Goal: Transaction & Acquisition: Purchase product/service

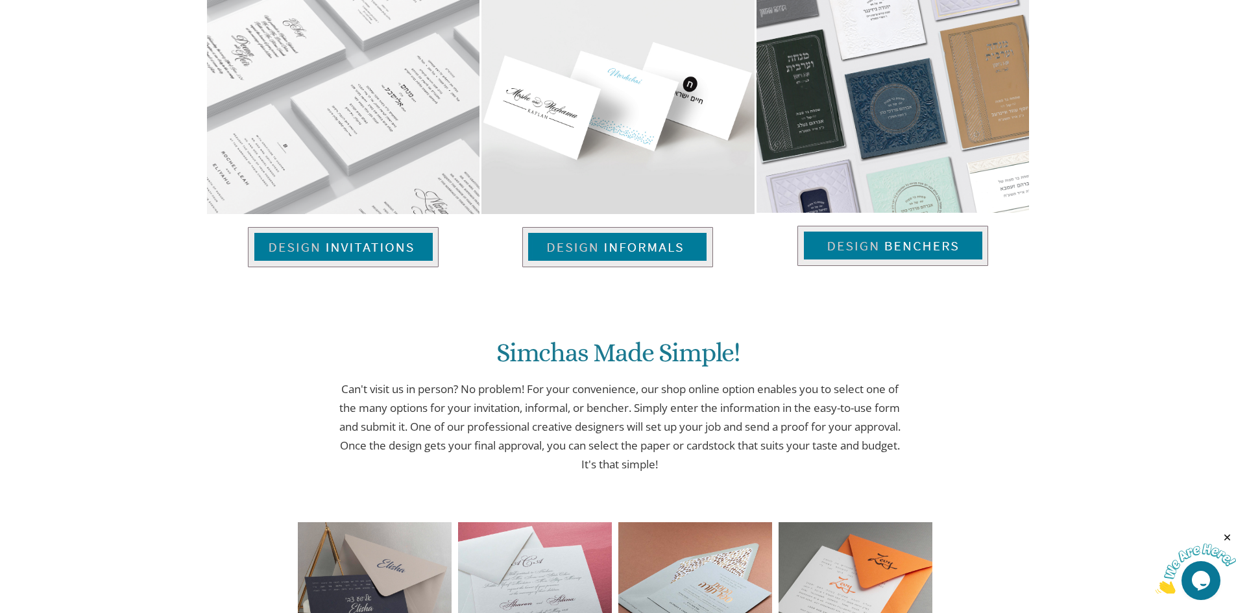
scroll to position [925, 0]
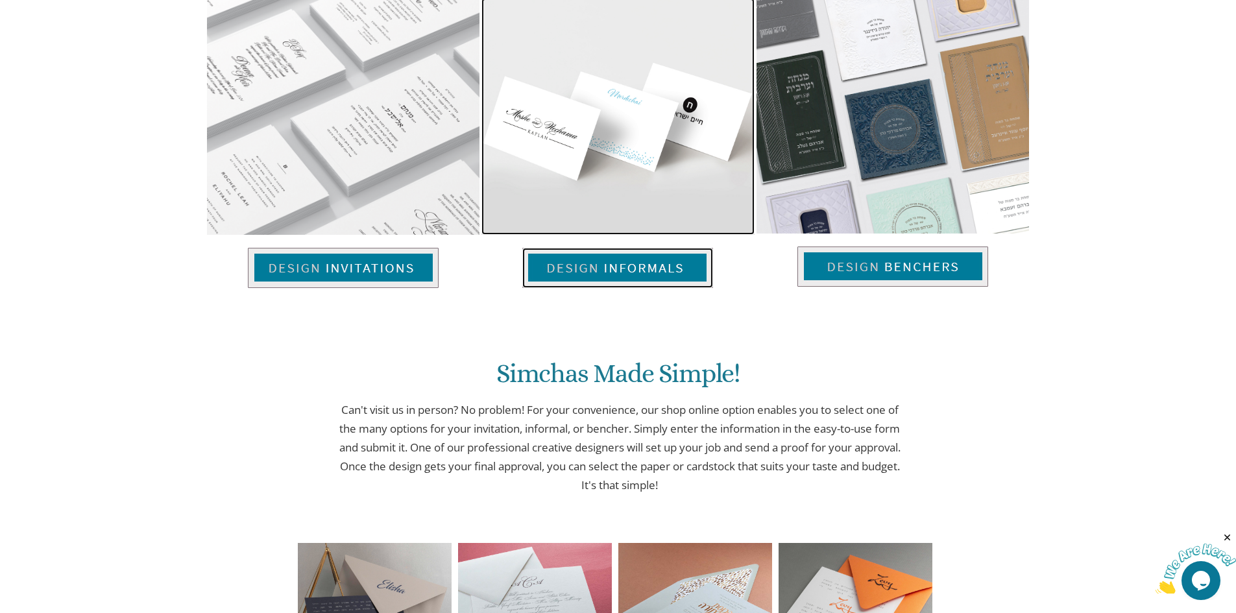
click at [606, 262] on img at bounding box center [617, 268] width 191 height 40
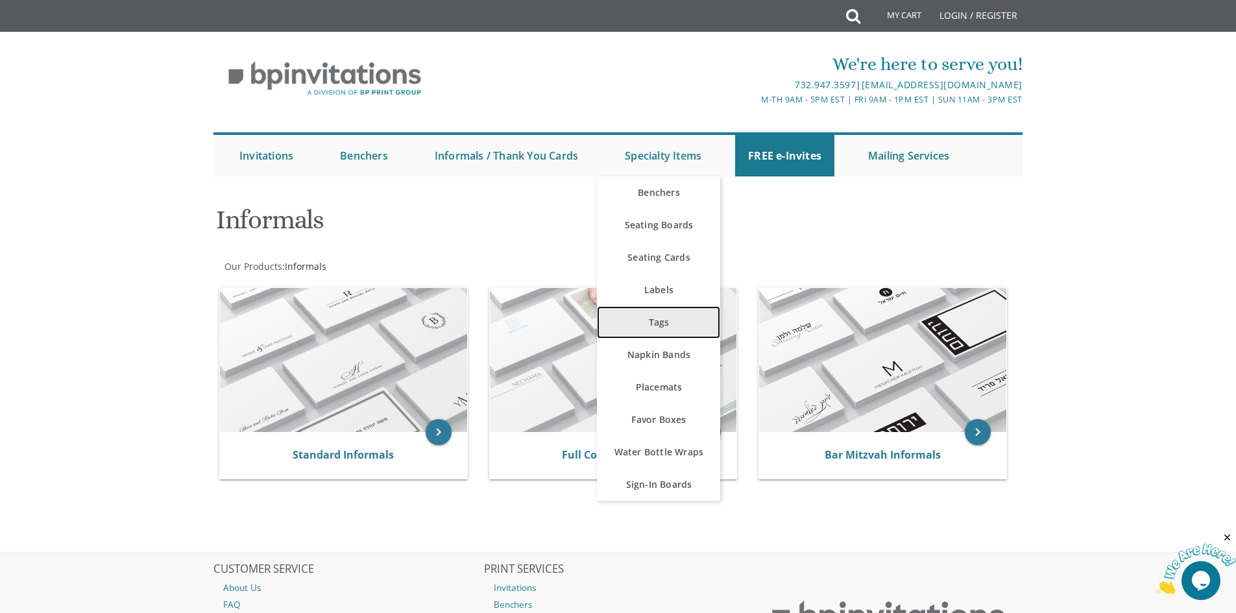
click at [653, 320] on link "Tags" at bounding box center [658, 322] width 123 height 32
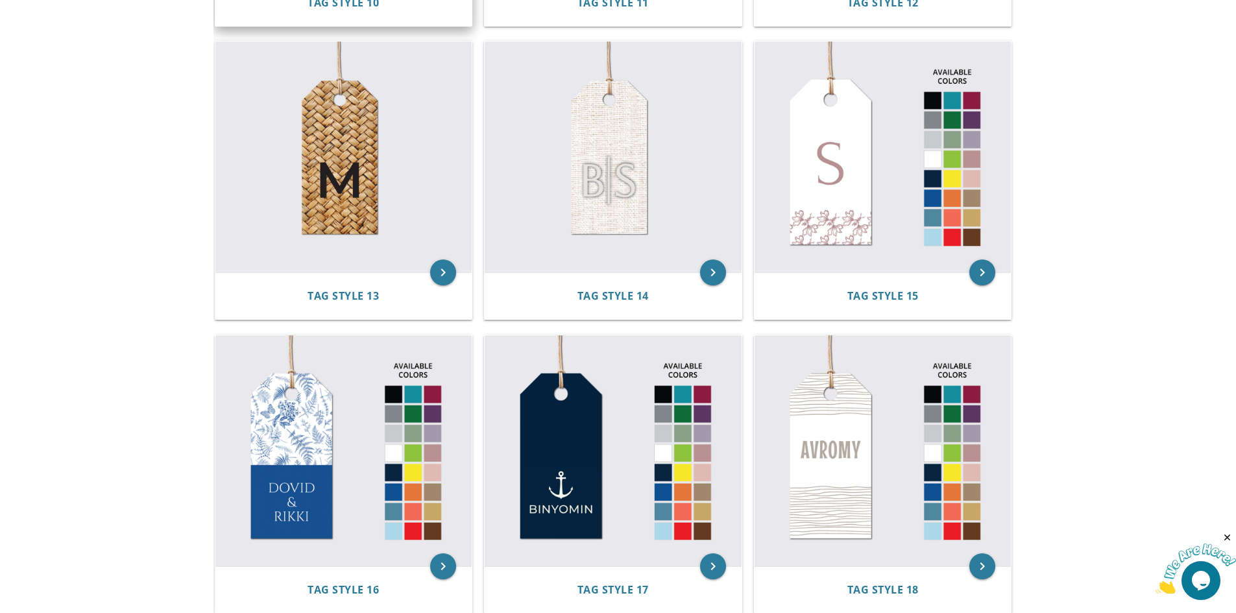
scroll to position [1687, 0]
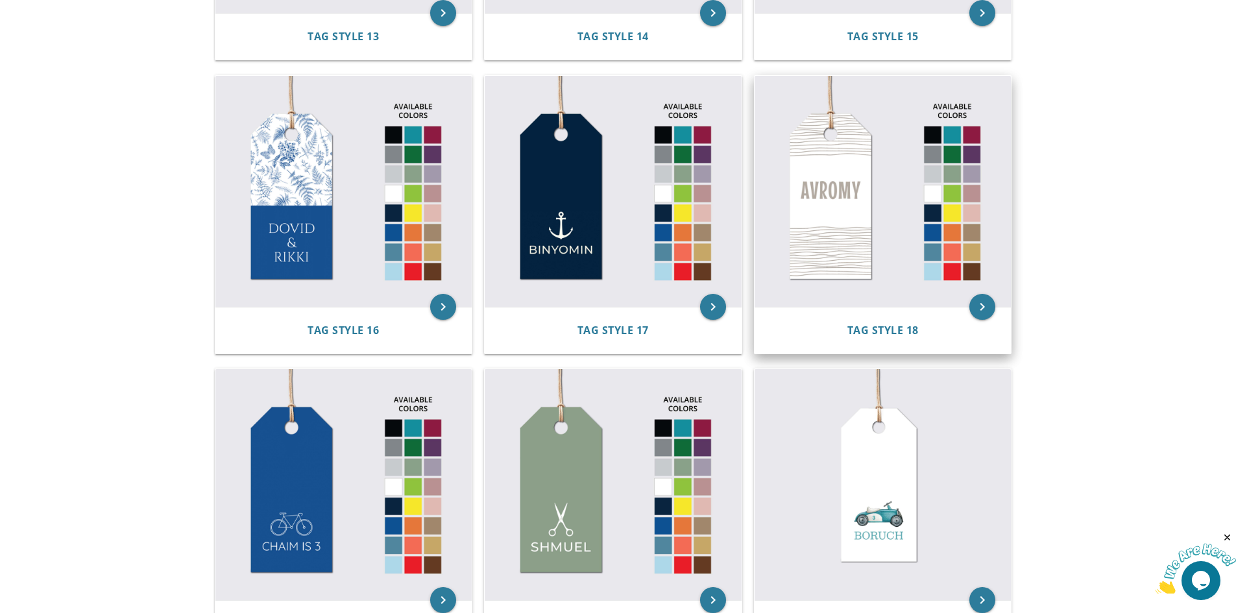
click at [824, 174] on img at bounding box center [883, 191] width 257 height 231
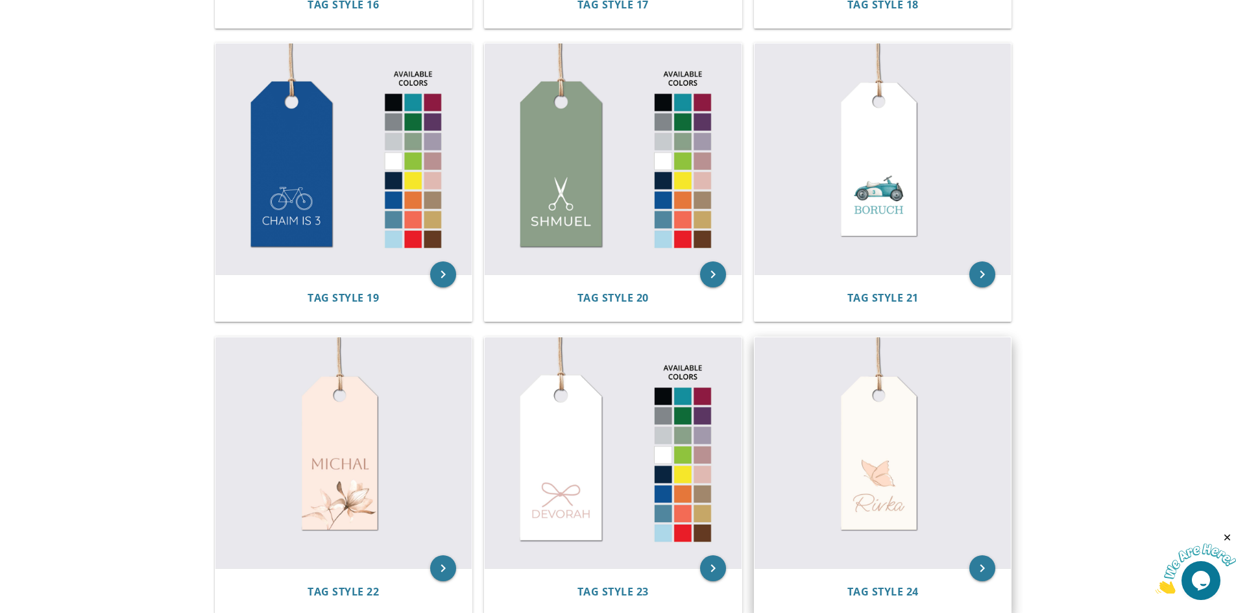
scroll to position [2012, 0]
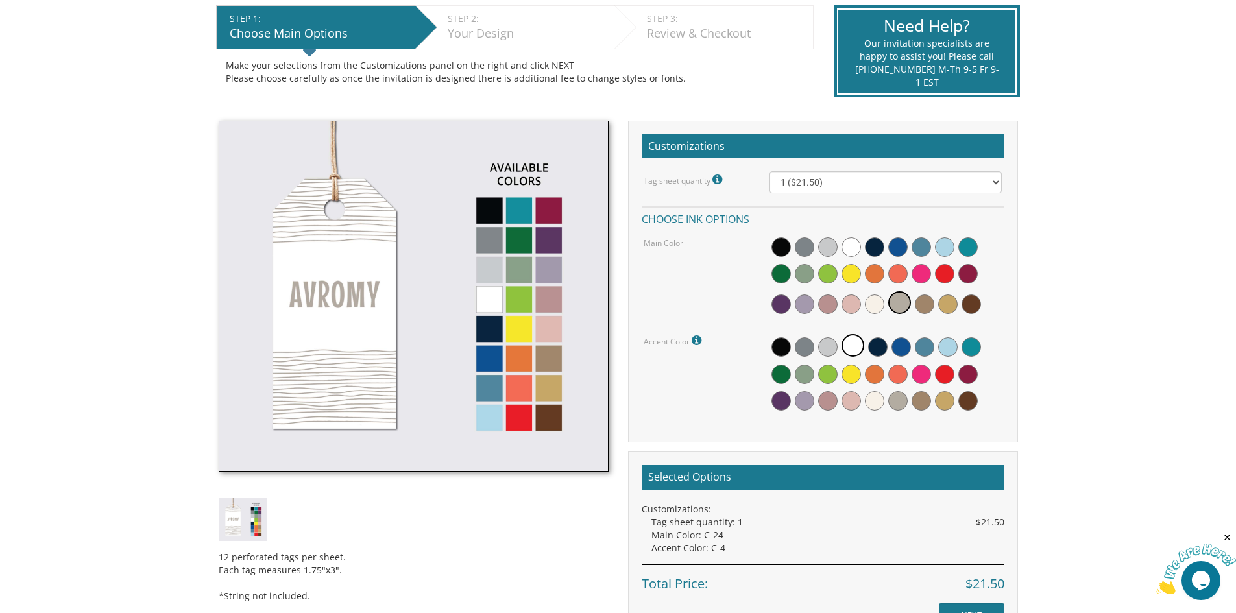
scroll to position [260, 0]
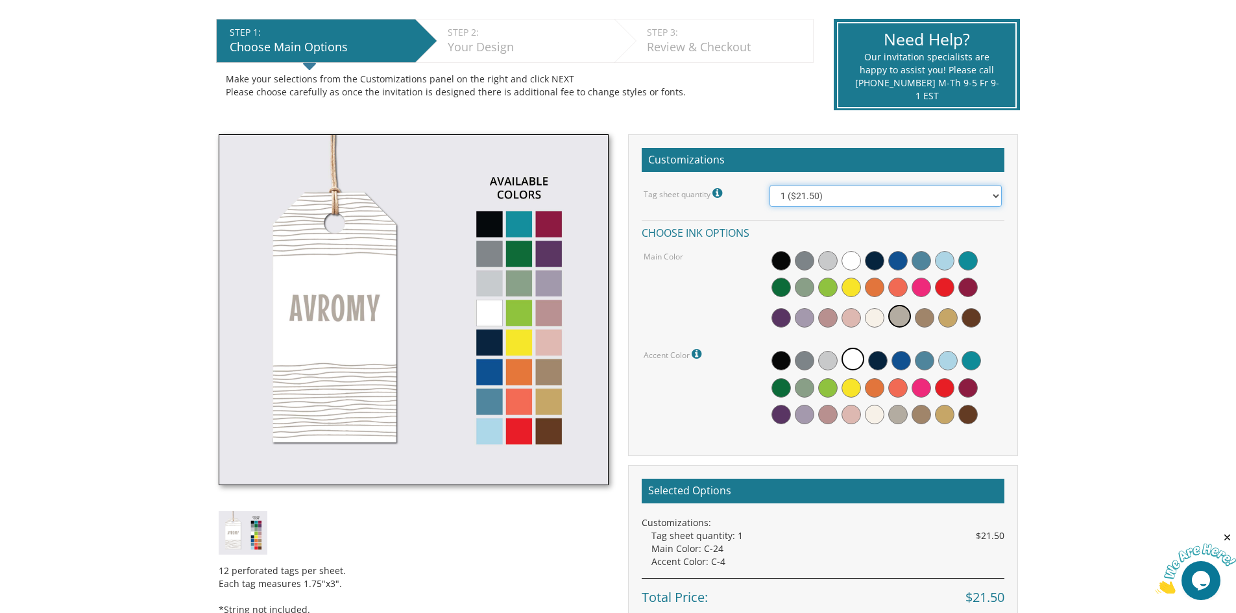
click at [968, 199] on select "1 ($21.50) 2 ($25.00) 3 ($28.50) 4 ($32.00) 5 ($35.50) 6 ($39.00) 7 ($42.50) 8 …" at bounding box center [886, 196] width 232 height 22
click at [1073, 215] on body "My Cart {{shoppingcart.totalQuantityDisplay}} Total: {{shoppingcart.subtotal}} …" at bounding box center [618, 370] width 1236 height 1260
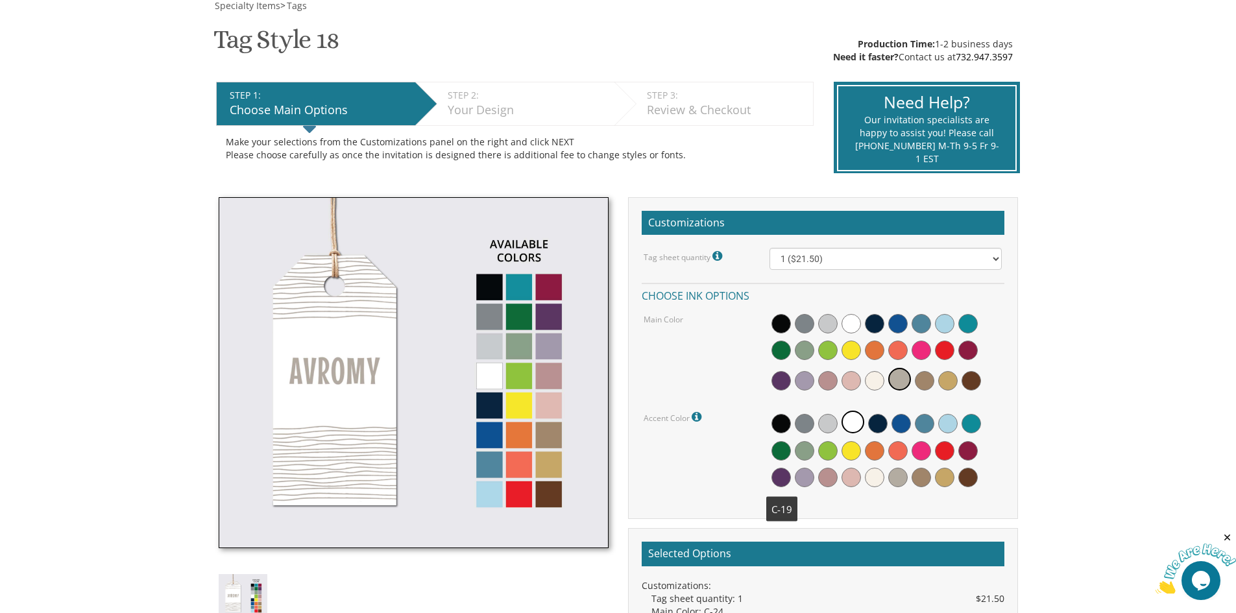
scroll to position [195, 0]
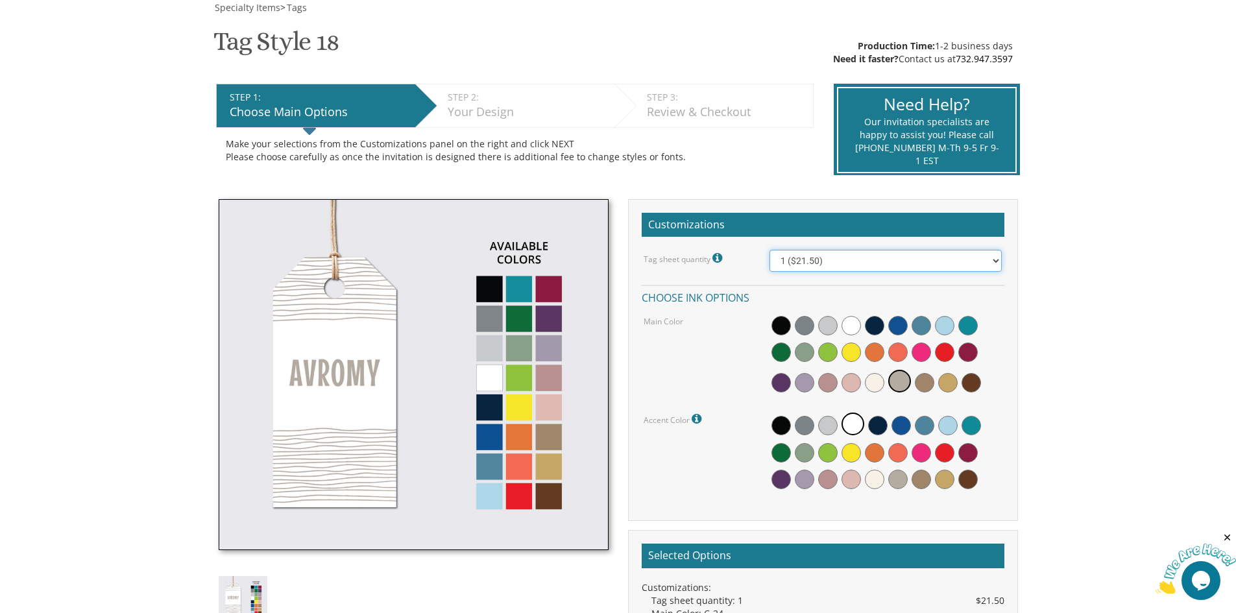
click at [843, 252] on select "1 ($21.50) 2 ($25.00) 3 ($28.50) 4 ($32.00) 5 ($35.50) 6 ($39.00) 7 ($42.50) 8 …" at bounding box center [886, 261] width 232 height 22
click at [770, 250] on select "1 ($21.50) 2 ($25.00) 3 ($28.50) 4 ($32.00) 5 ($35.50) 6 ($39.00) 7 ($42.50) 8 …" at bounding box center [886, 261] width 232 height 22
click at [855, 323] on span at bounding box center [851, 325] width 19 height 19
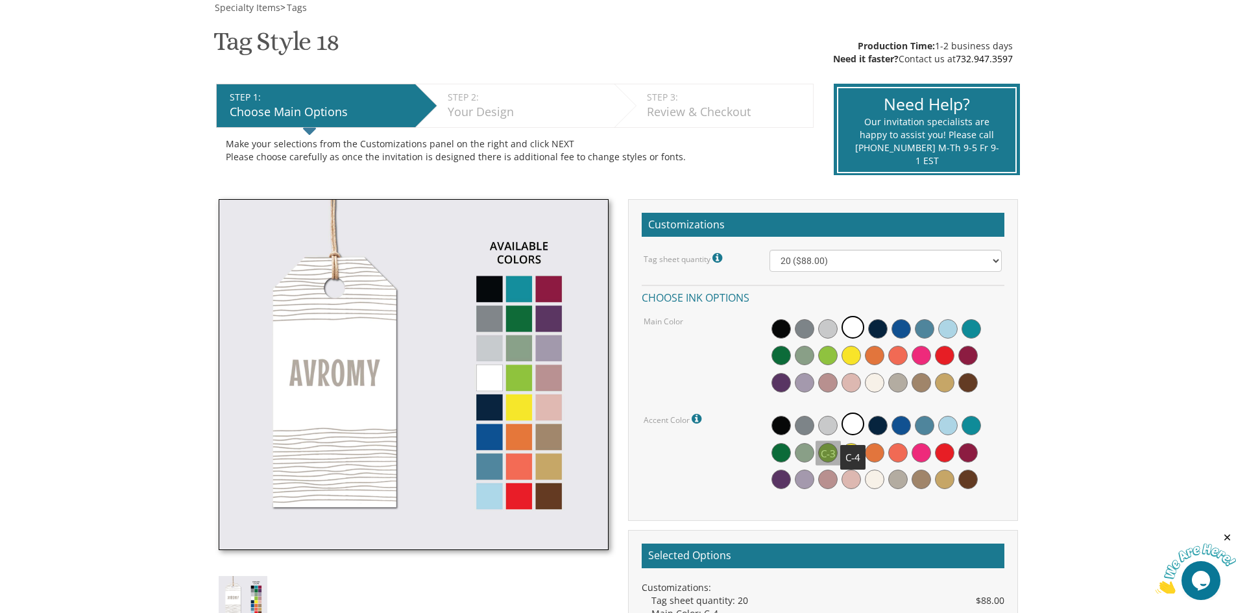
click at [829, 418] on span at bounding box center [827, 425] width 19 height 19
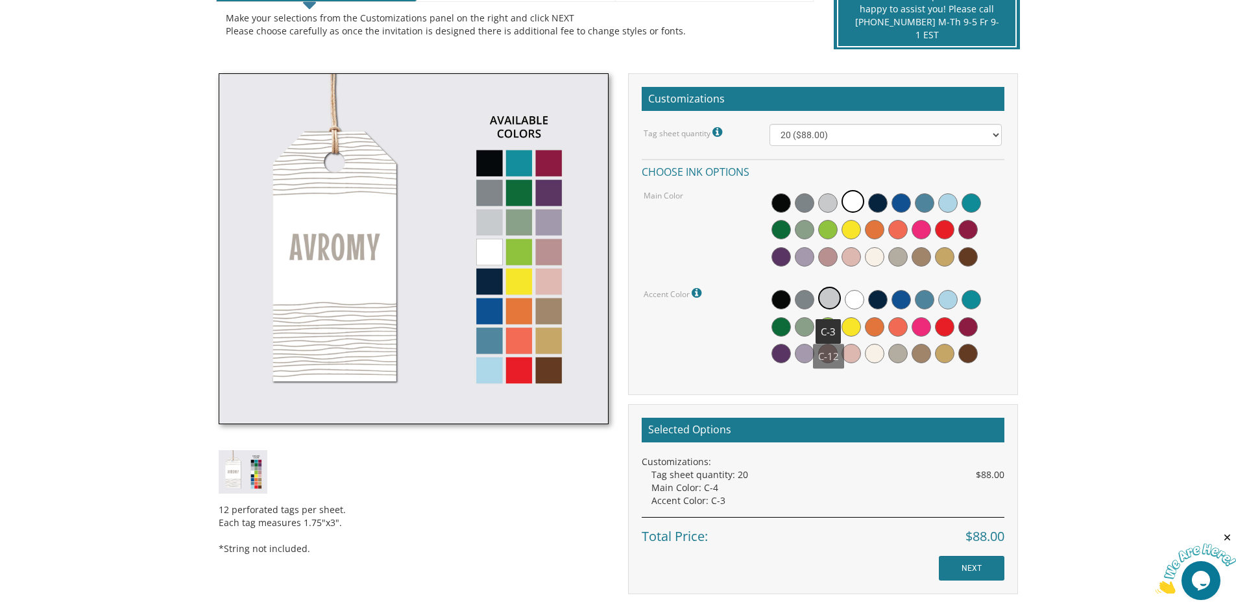
scroll to position [324, 0]
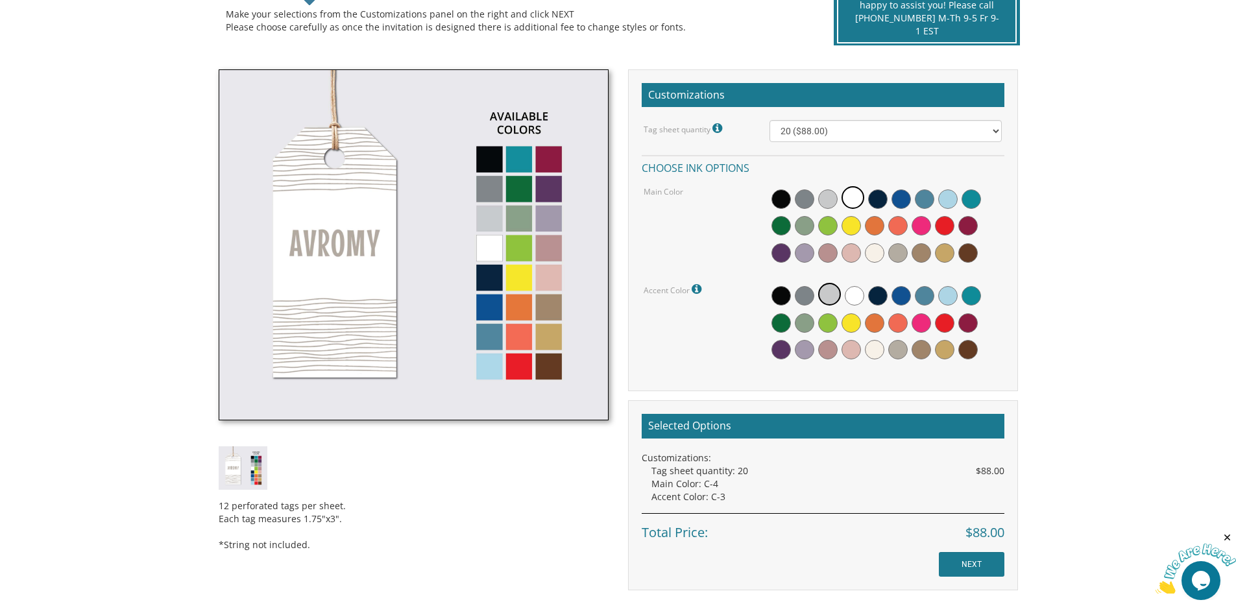
click at [819, 428] on h2 "Selected Options" at bounding box center [823, 426] width 363 height 25
drag, startPoint x: 981, startPoint y: 563, endPoint x: 1131, endPoint y: 301, distance: 301.4
click at [1131, 301] on body "My Cart {{shoppingcart.totalQuantityDisplay}} Total: {{shoppingcart.subtotal}} …" at bounding box center [618, 306] width 1236 height 1260
click at [868, 132] on select "1 ($21.50) 2 ($25.00) 3 ($28.50) 4 ($32.00) 5 ($35.50) 6 ($39.00) 7 ($42.50) 8 …" at bounding box center [886, 131] width 232 height 22
select select "3"
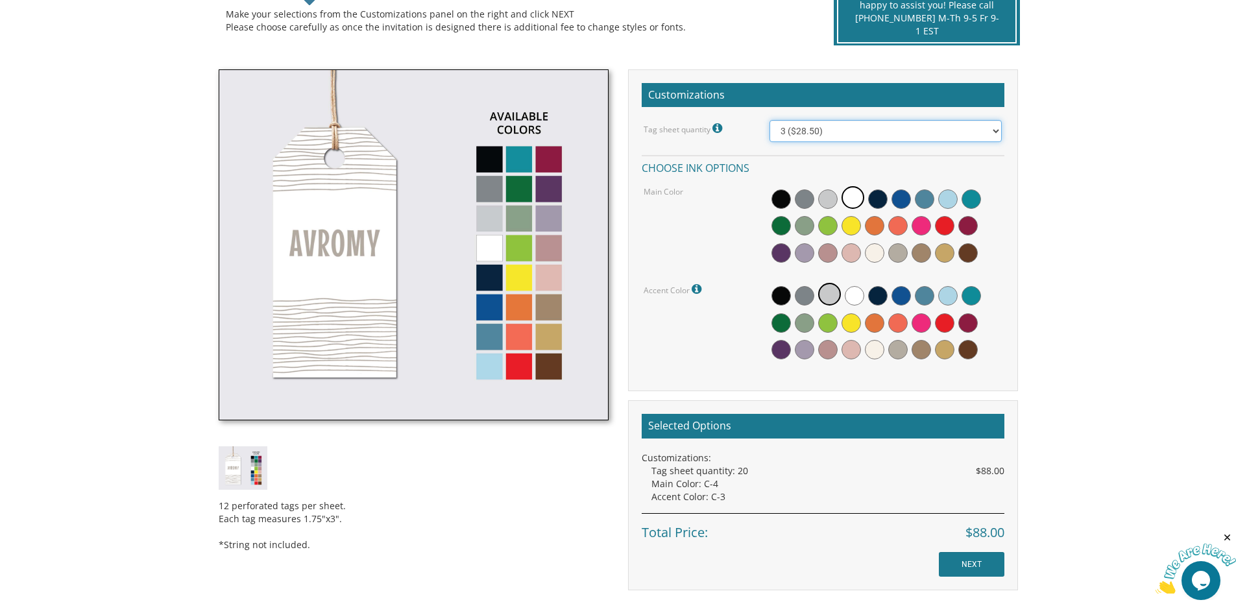
click at [770, 120] on select "1 ($21.50) 2 ($25.00) 3 ($28.50) 4 ($32.00) 5 ($35.50) 6 ($39.00) 7 ($42.50) 8 …" at bounding box center [886, 131] width 232 height 22
click at [977, 554] on input "NEXT" at bounding box center [972, 564] width 66 height 25
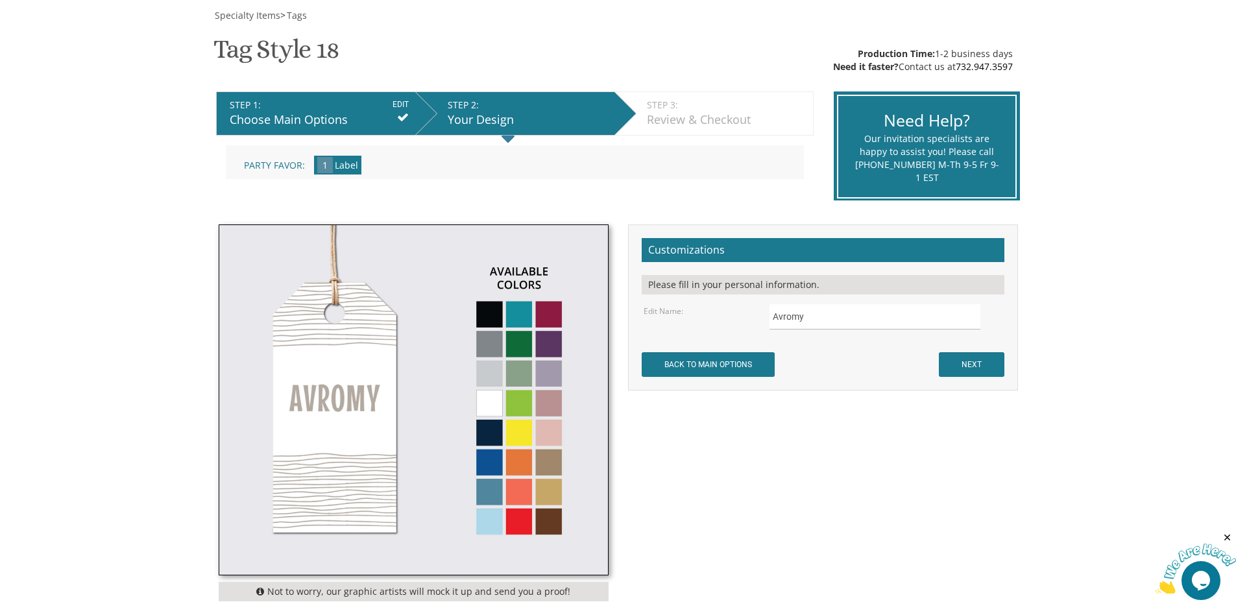
scroll to position [195, 0]
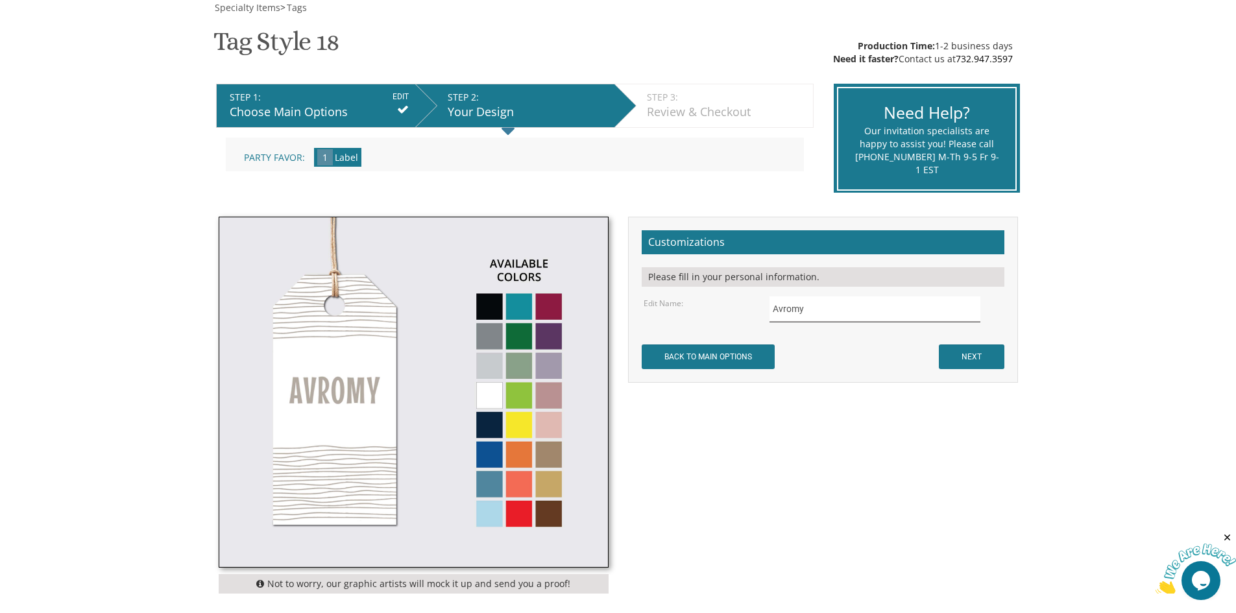
click at [801, 311] on input "Avromy" at bounding box center [875, 309] width 211 height 25
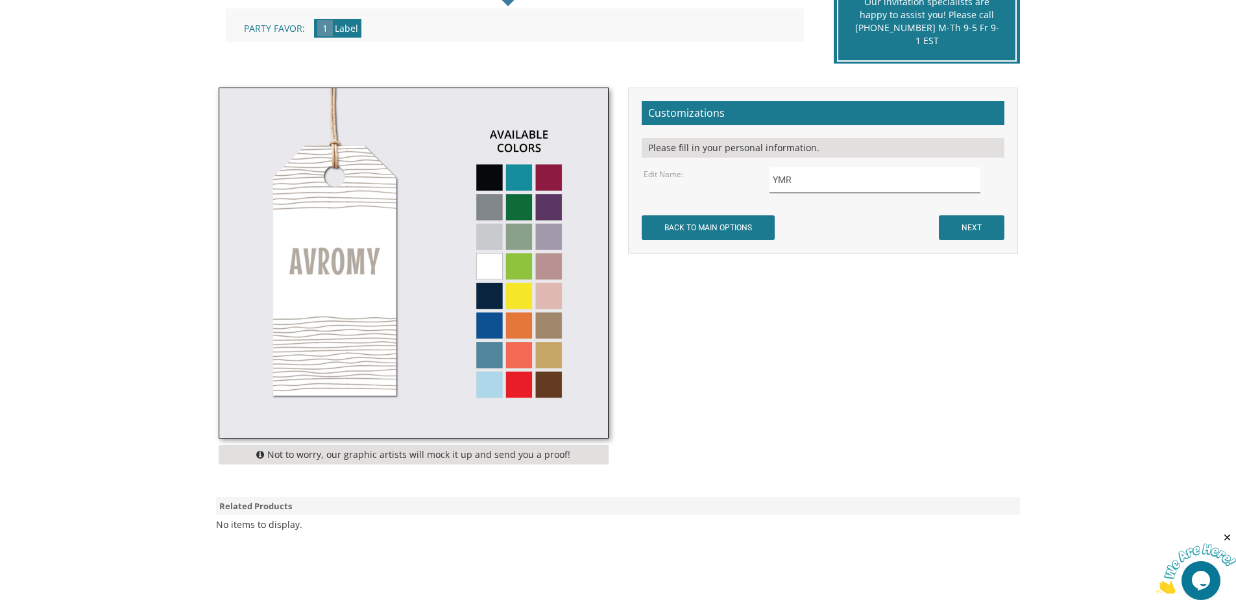
scroll to position [324, 0]
type input "YMR"
click at [991, 223] on input "NEXT" at bounding box center [972, 227] width 66 height 25
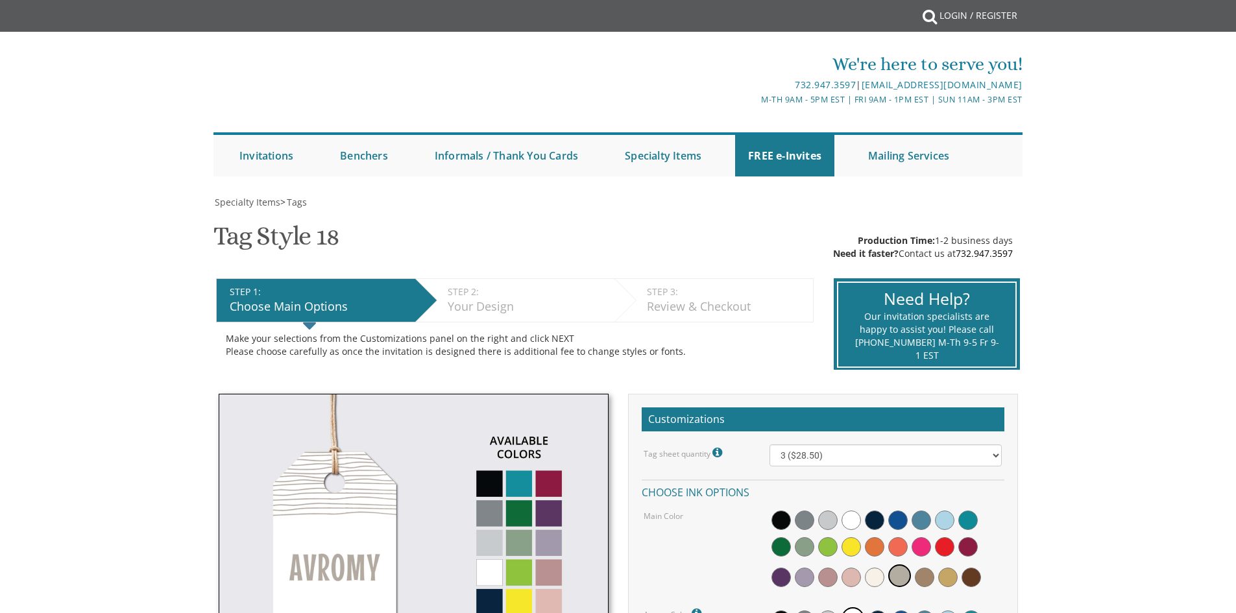
select select "3"
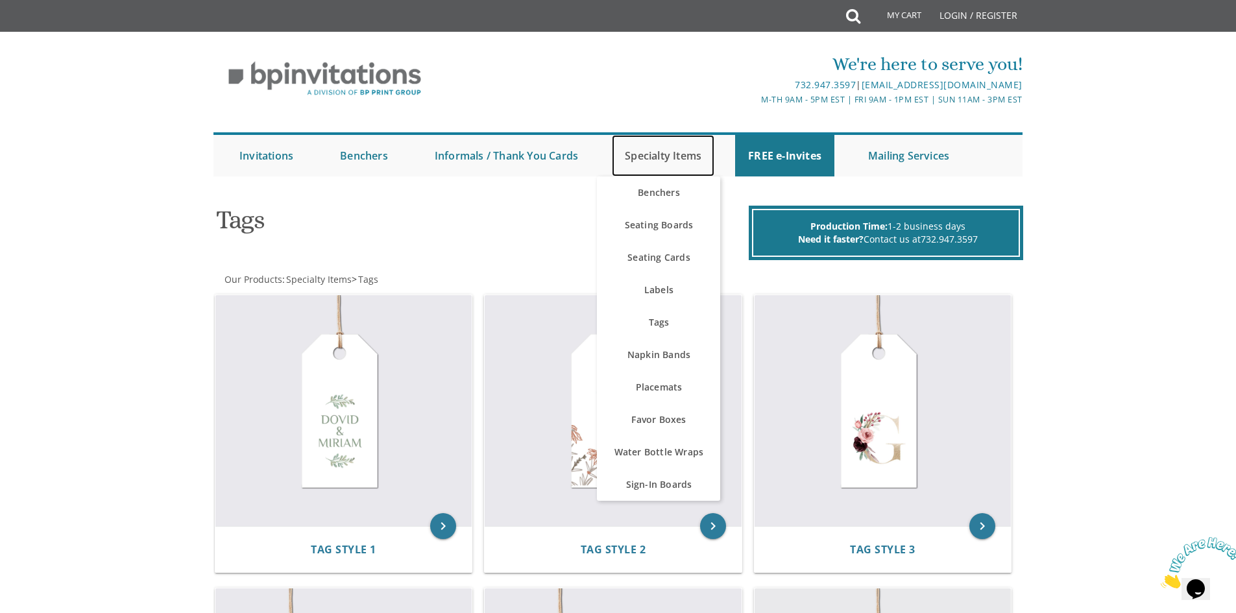
click at [680, 146] on link "Specialty Items" at bounding box center [663, 156] width 103 height 42
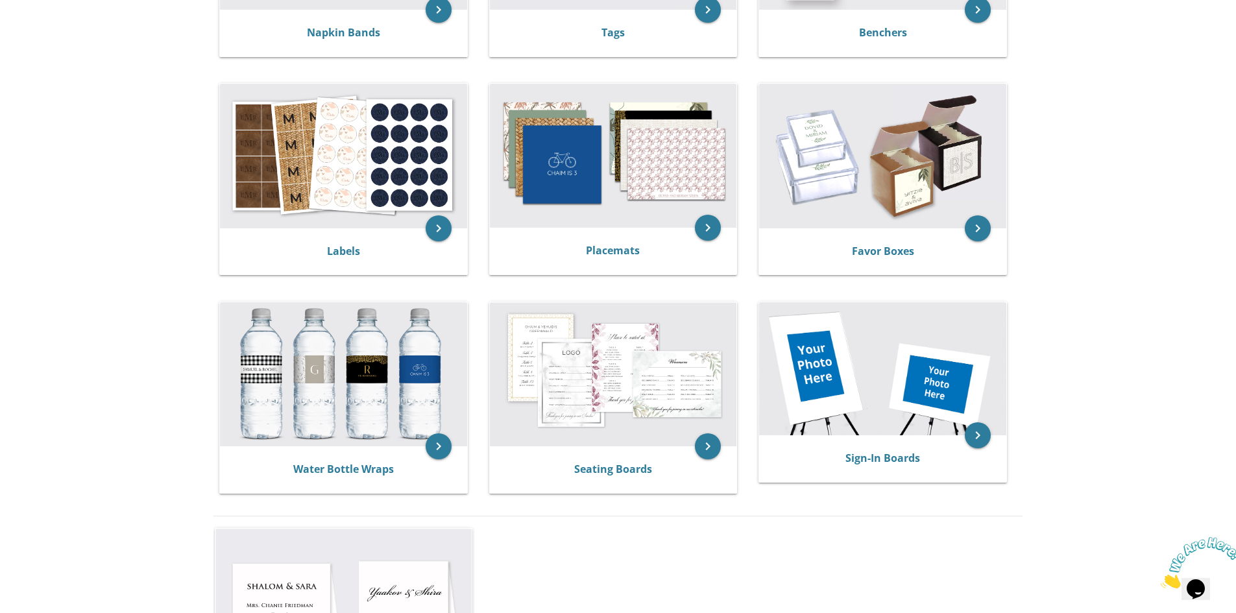
scroll to position [389, 0]
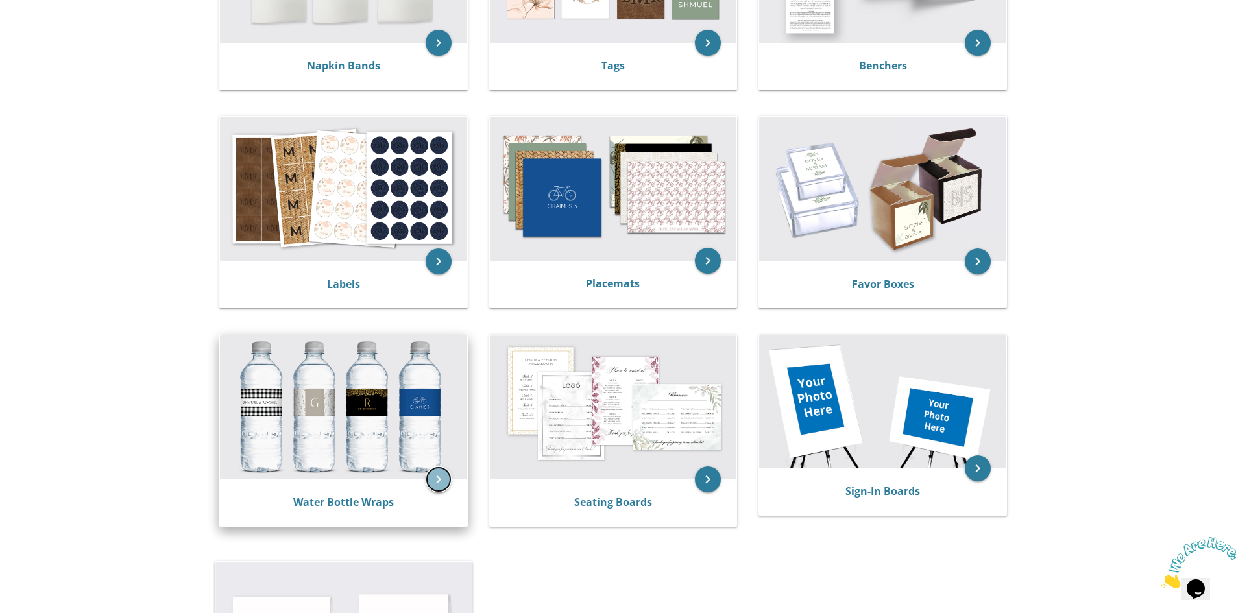
click at [428, 474] on icon "keyboard_arrow_right" at bounding box center [439, 480] width 26 height 26
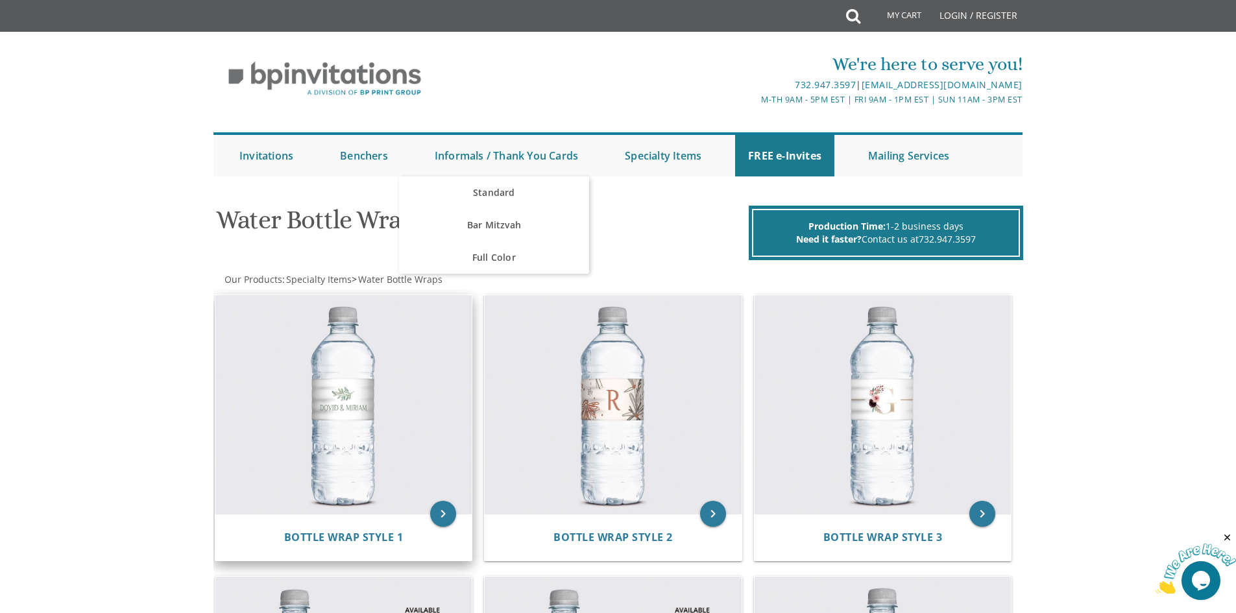
click at [334, 433] on img at bounding box center [343, 404] width 257 height 219
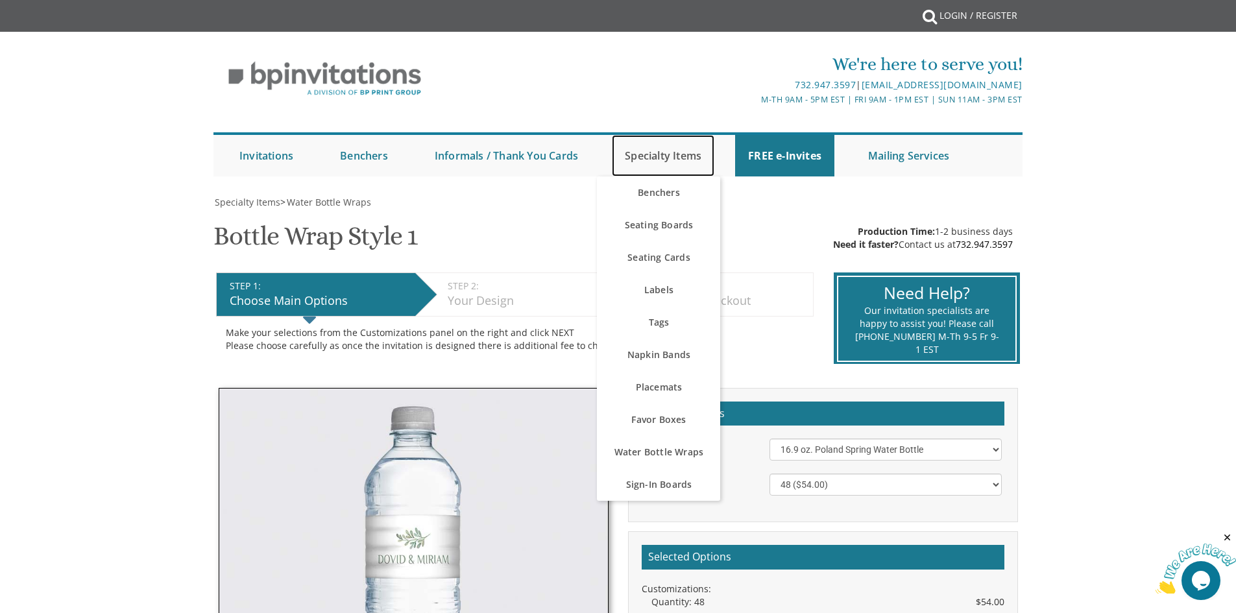
click at [665, 144] on link "Specialty Items" at bounding box center [663, 156] width 103 height 42
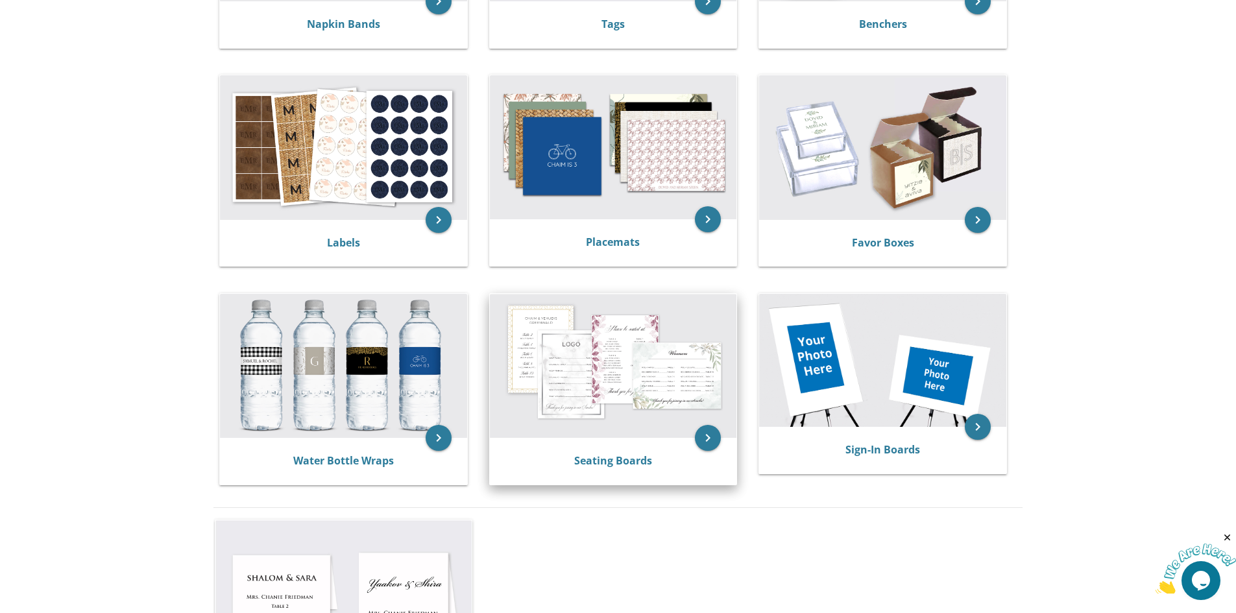
scroll to position [389, 0]
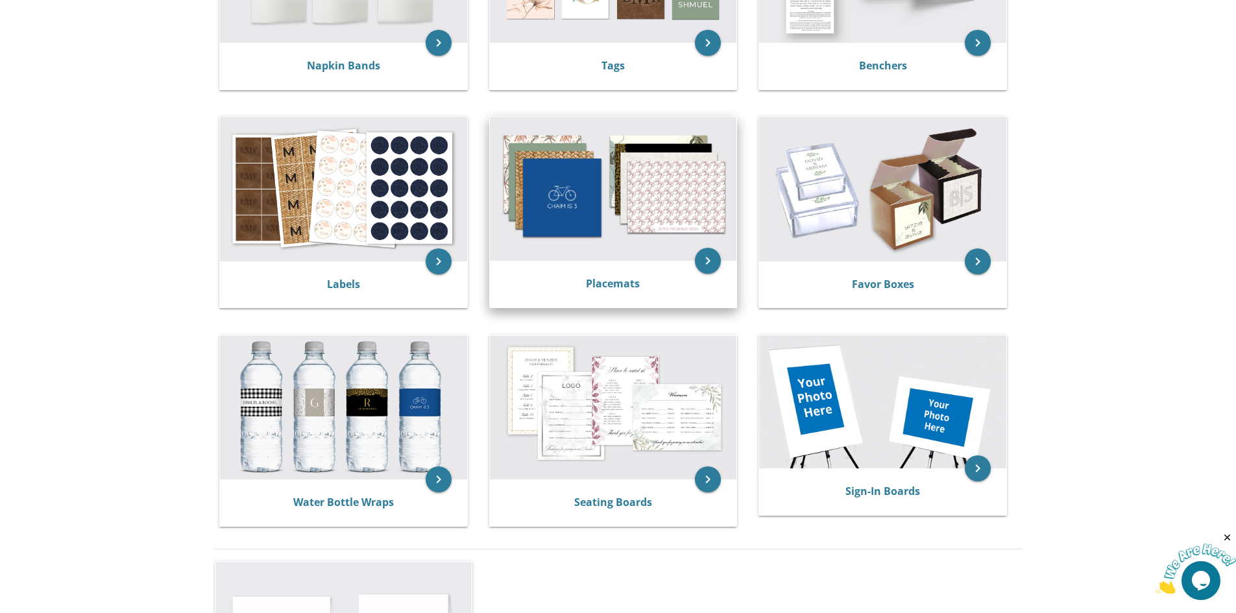
click at [581, 197] on img at bounding box center [613, 189] width 247 height 144
click at [647, 203] on img at bounding box center [613, 189] width 247 height 144
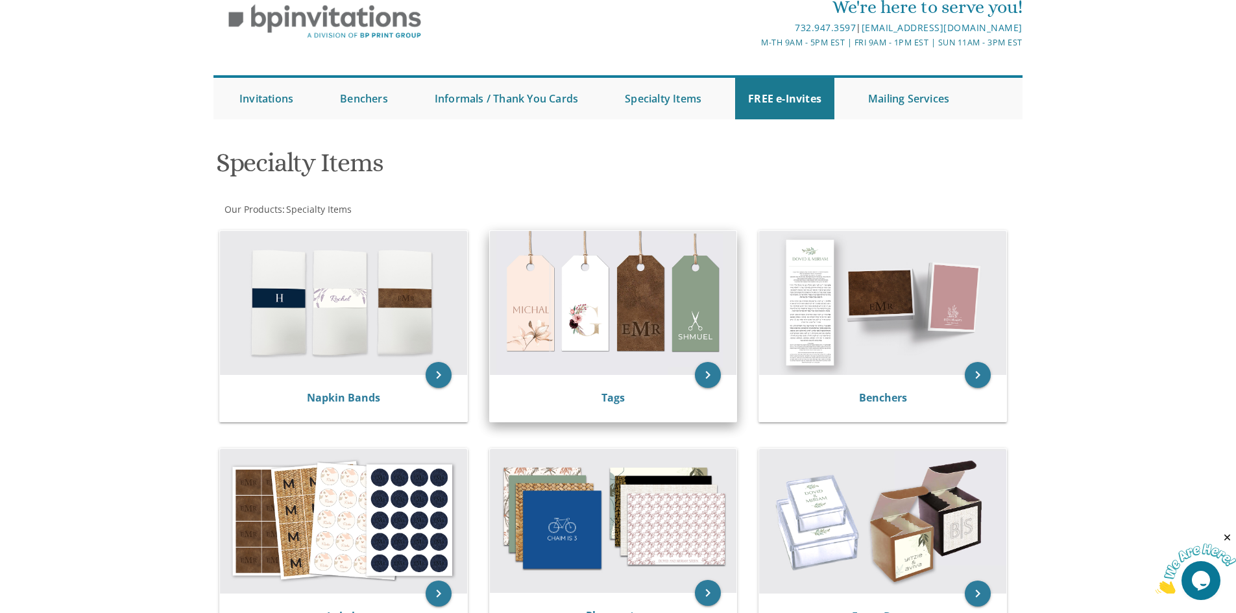
scroll to position [0, 0]
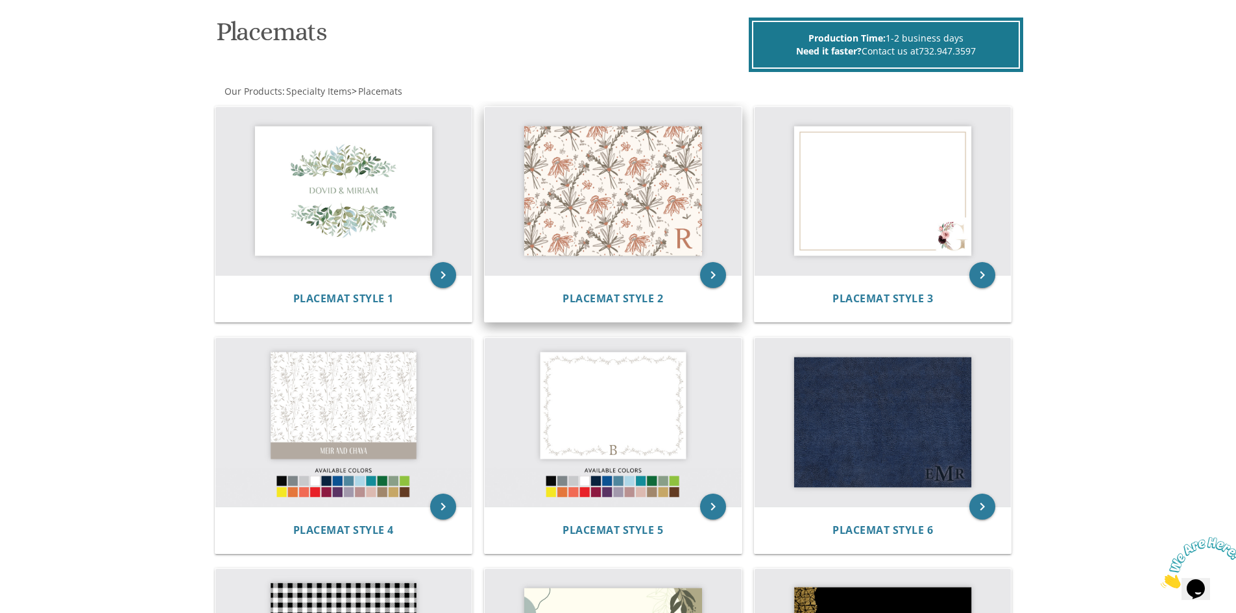
scroll to position [195, 0]
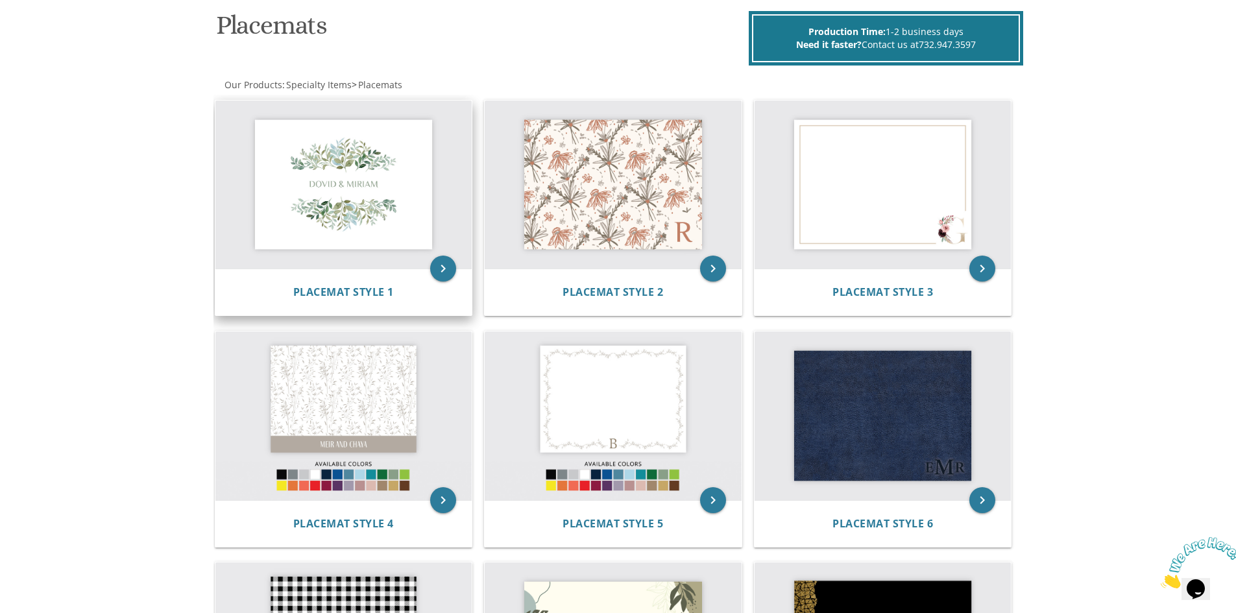
click at [376, 158] on img at bounding box center [343, 185] width 257 height 169
click at [321, 154] on img at bounding box center [343, 185] width 257 height 169
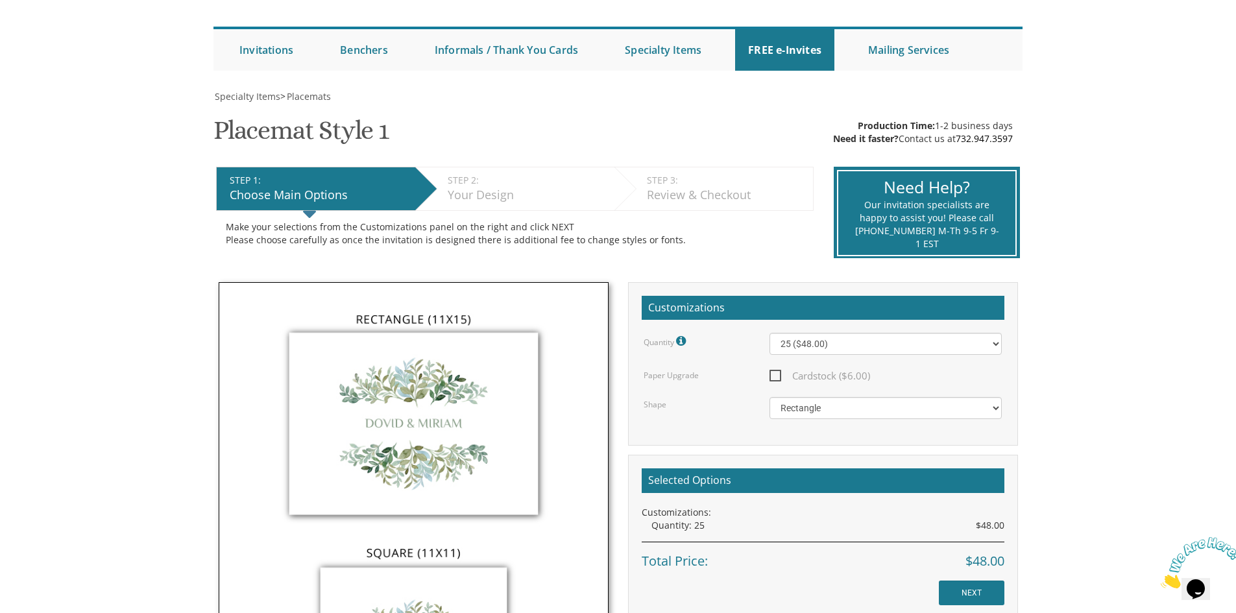
scroll to position [65, 0]
